Goal: Task Accomplishment & Management: Complete application form

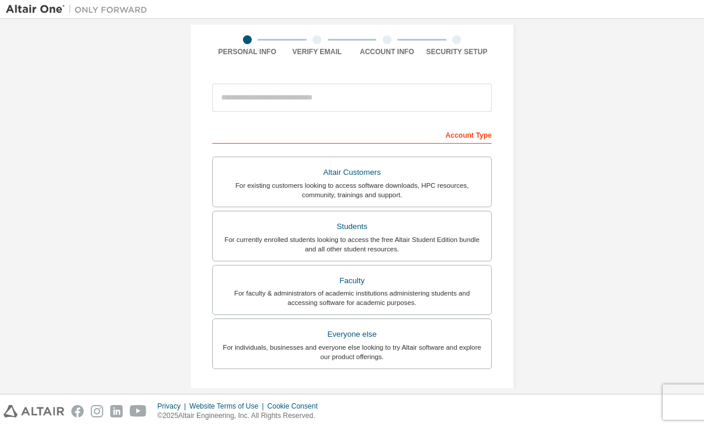
scroll to position [86, 0]
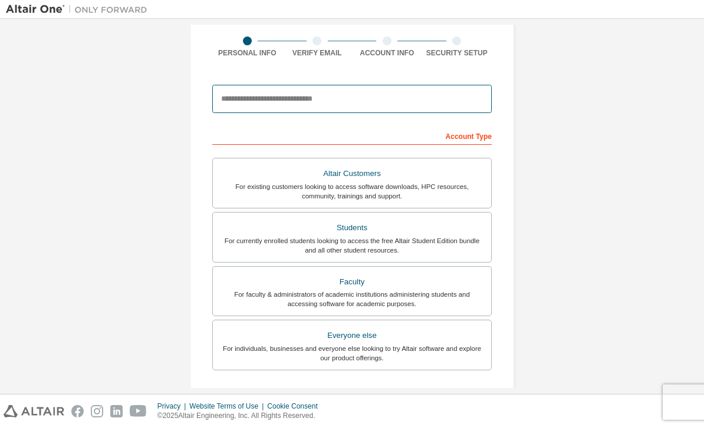
click at [229, 97] on input "email" at bounding box center [351, 99] width 279 height 28
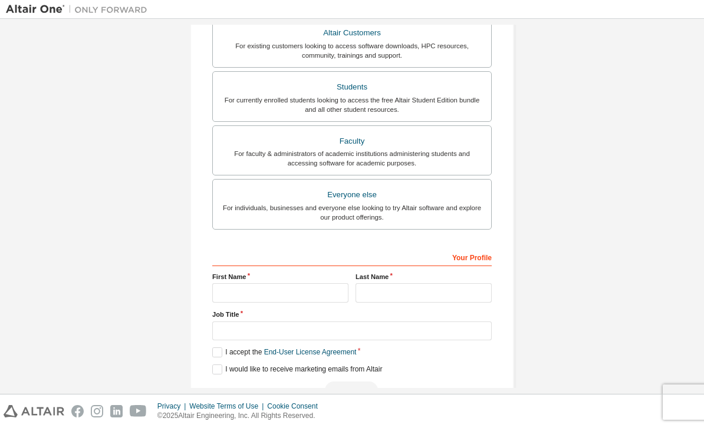
scroll to position [226, 0]
type input "**********"
click at [432, 109] on div "For currently enrolled students looking to access the free Altair Student Editi…" at bounding box center [352, 105] width 264 height 19
click at [315, 299] on input "text" at bounding box center [280, 294] width 136 height 19
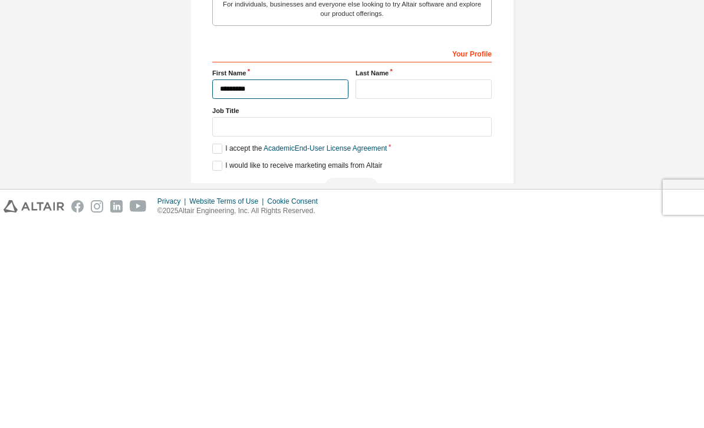
type input "*********"
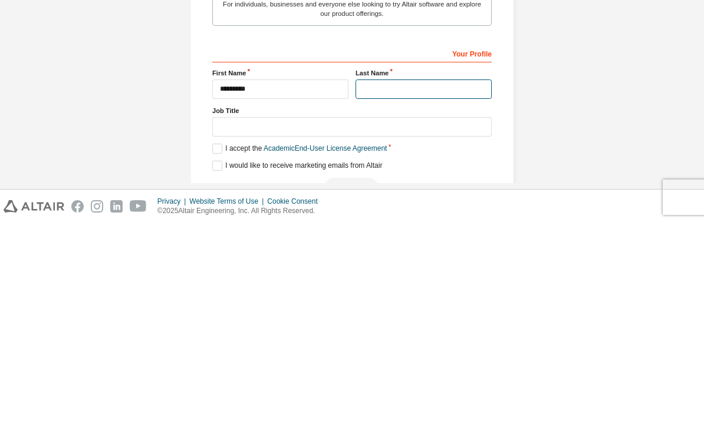
click at [470, 285] on input "text" at bounding box center [423, 294] width 136 height 19
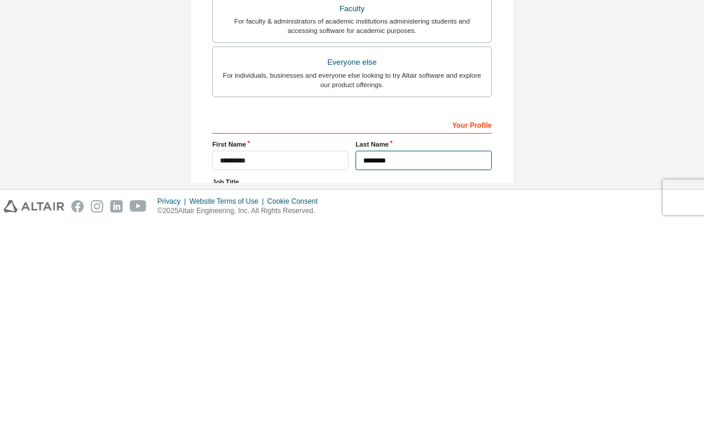
scroll to position [74, 0]
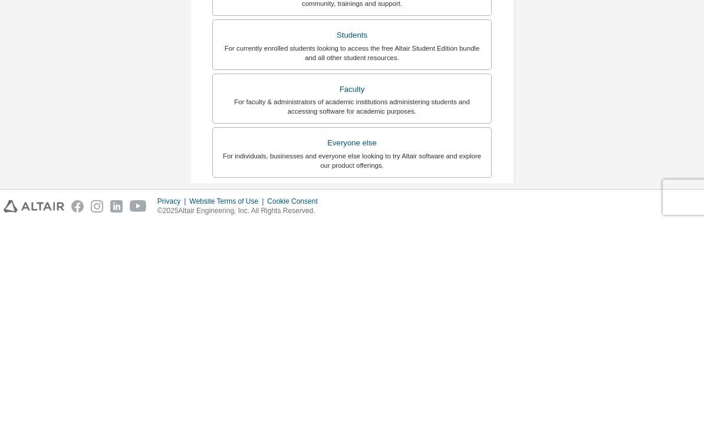
type input "********"
click at [625, 103] on div "**********" at bounding box center [352, 263] width 692 height 624
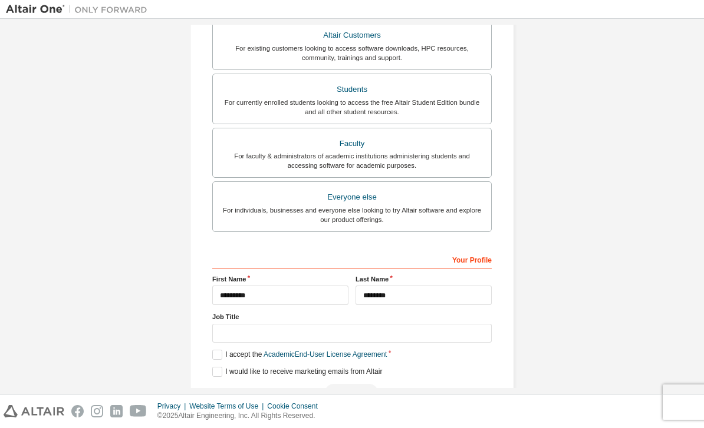
scroll to position [224, 0]
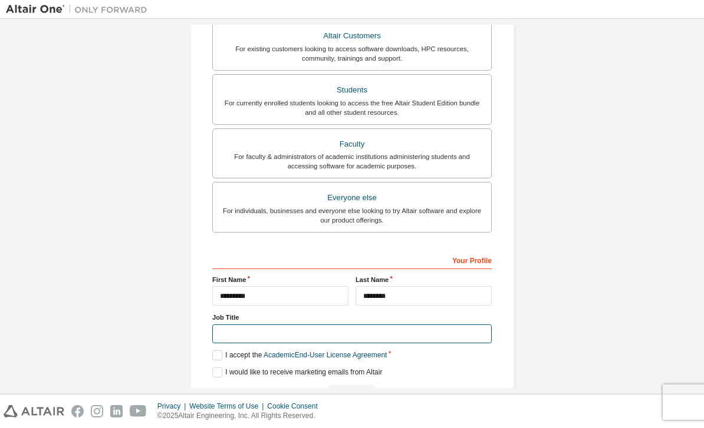
click at [439, 325] on input "text" at bounding box center [351, 334] width 279 height 19
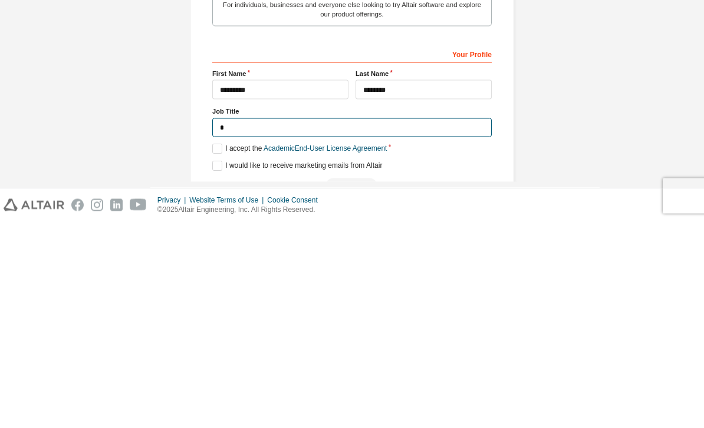
scroll to position [222, 0]
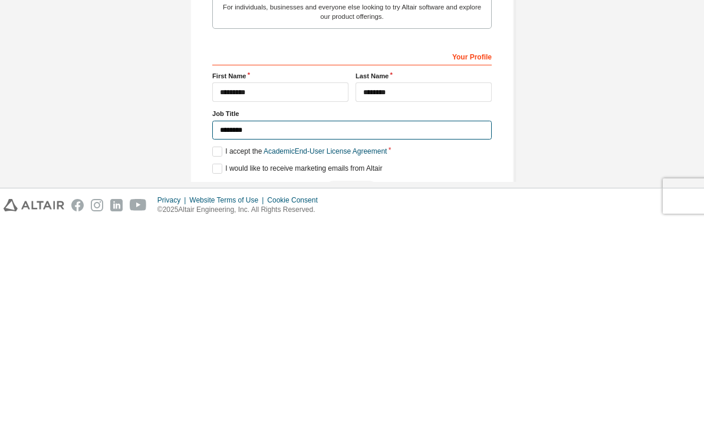
type input "*******"
click at [607, 97] on div "**********" at bounding box center [352, 115] width 692 height 624
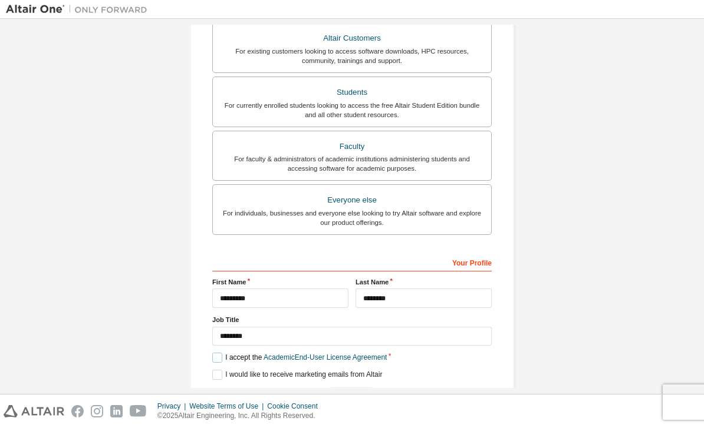
click at [223, 353] on label "I accept the Academic End-User License Agreement" at bounding box center [299, 358] width 174 height 10
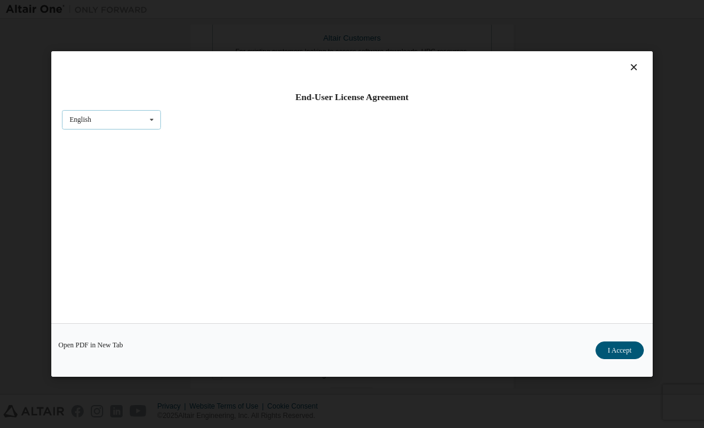
click at [100, 112] on div "English English" at bounding box center [111, 119] width 99 height 19
click at [660, 225] on div "End-User License Agreement English English Open PDF in [GEOGRAPHIC_DATA] I Acce…" at bounding box center [352, 214] width 704 height 428
click at [634, 62] on icon at bounding box center [634, 67] width 12 height 11
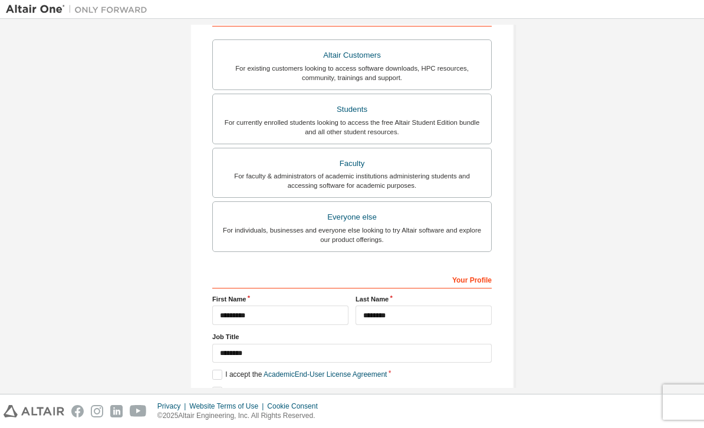
scroll to position [207, 0]
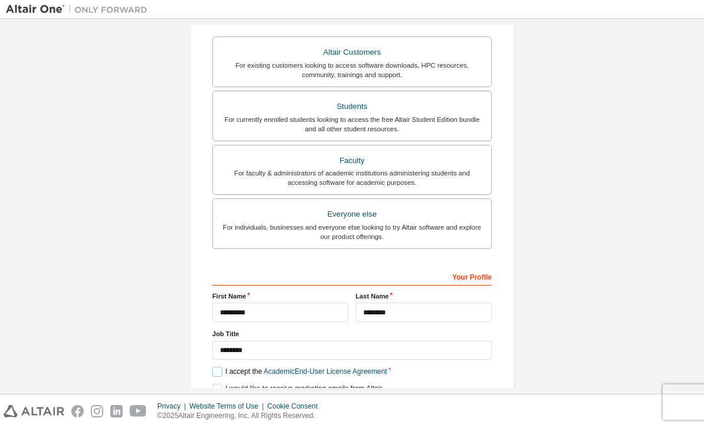
click at [216, 367] on label "I accept the Academic End-User License Agreement" at bounding box center [299, 372] width 174 height 10
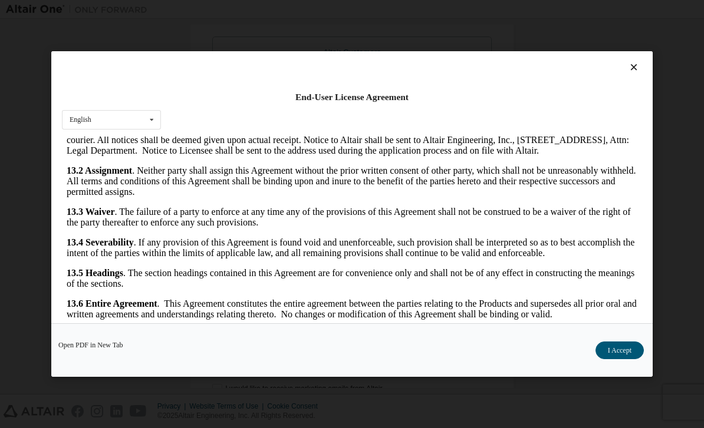
scroll to position [2173, 0]
click at [617, 360] on button "I Accept" at bounding box center [619, 351] width 48 height 18
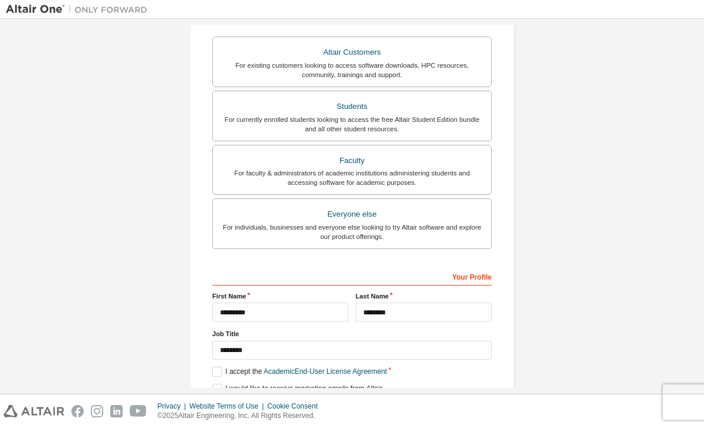
click at [359, 401] on button "Next" at bounding box center [351, 410] width 53 height 18
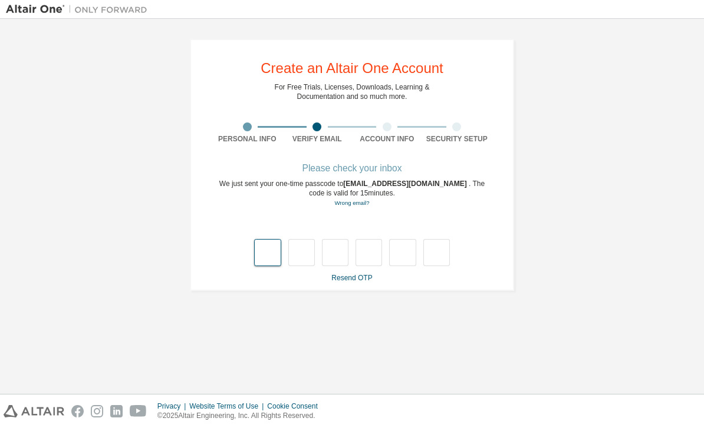
scroll to position [0, 0]
click at [270, 239] on input "text" at bounding box center [267, 252] width 27 height 27
type input "*"
click at [309, 239] on input "text" at bounding box center [301, 252] width 27 height 27
type input "*"
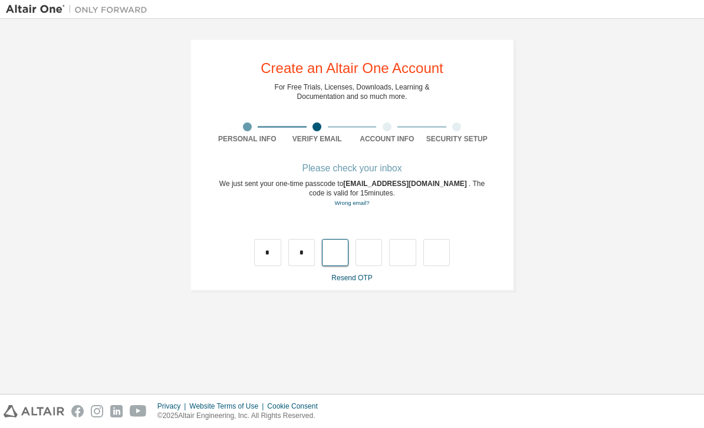
type input "*"
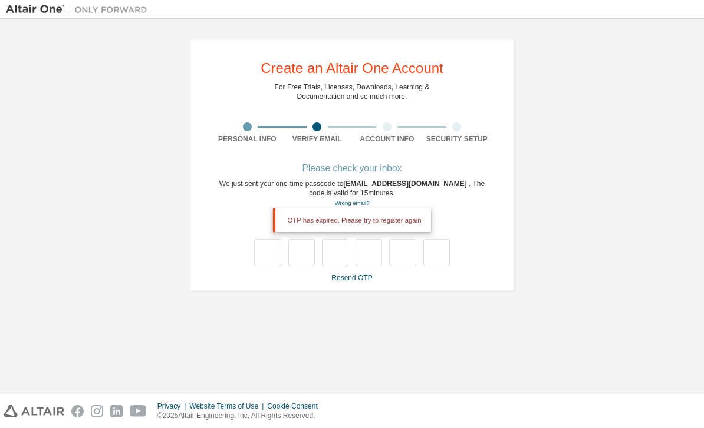
click at [366, 274] on link "Resend OTP" at bounding box center [351, 278] width 41 height 8
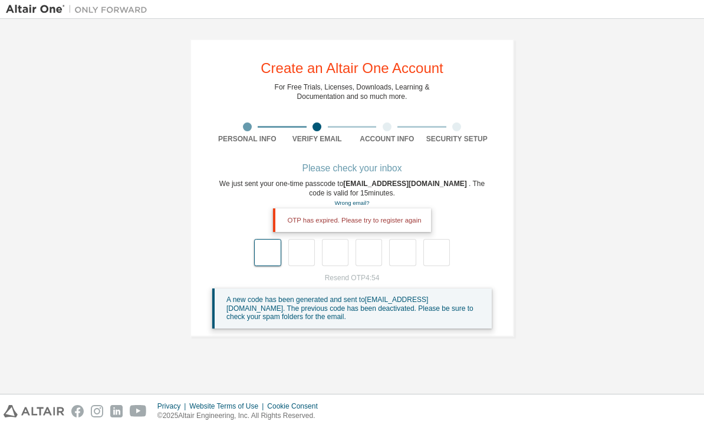
click at [259, 239] on input "text" at bounding box center [267, 252] width 27 height 27
click at [273, 239] on input "text" at bounding box center [267, 252] width 27 height 27
click at [568, 103] on div "**********" at bounding box center [352, 188] width 692 height 327
click at [275, 239] on input "text" at bounding box center [267, 252] width 27 height 27
type input "*"
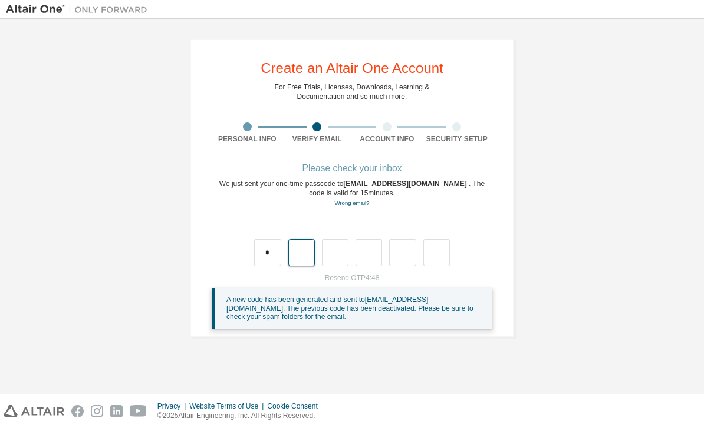
type input "*"
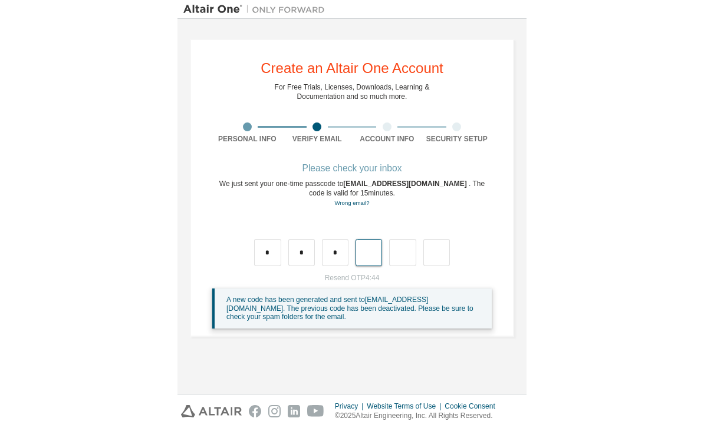
scroll to position [39, 0]
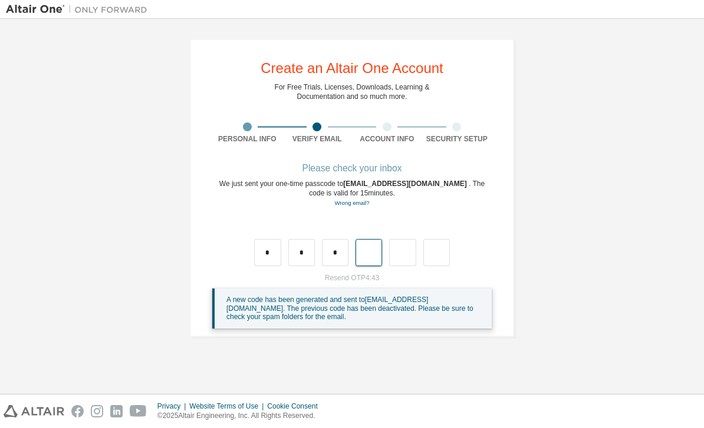
type input "*"
